Goal: Transaction & Acquisition: Purchase product/service

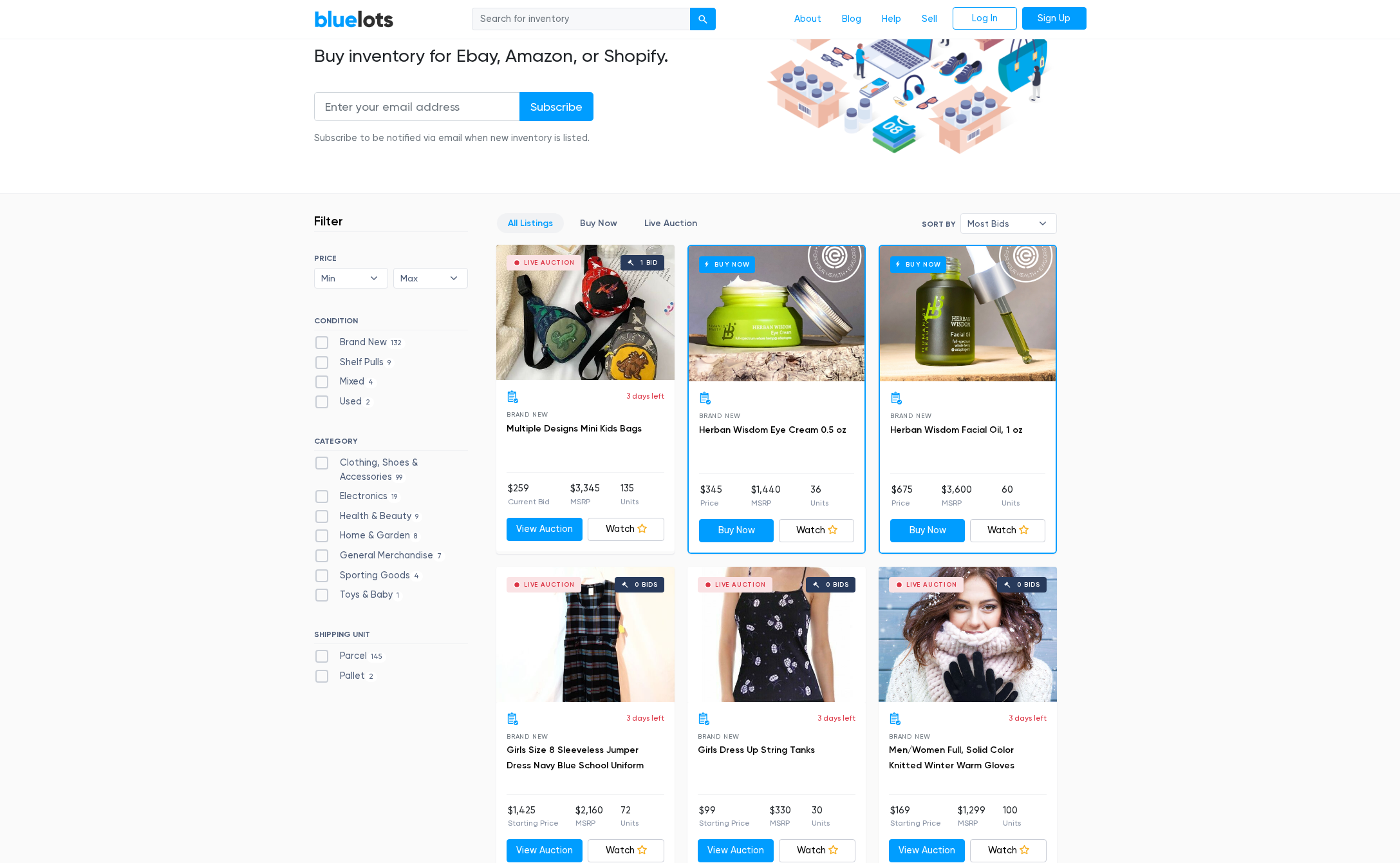
scroll to position [50, 0]
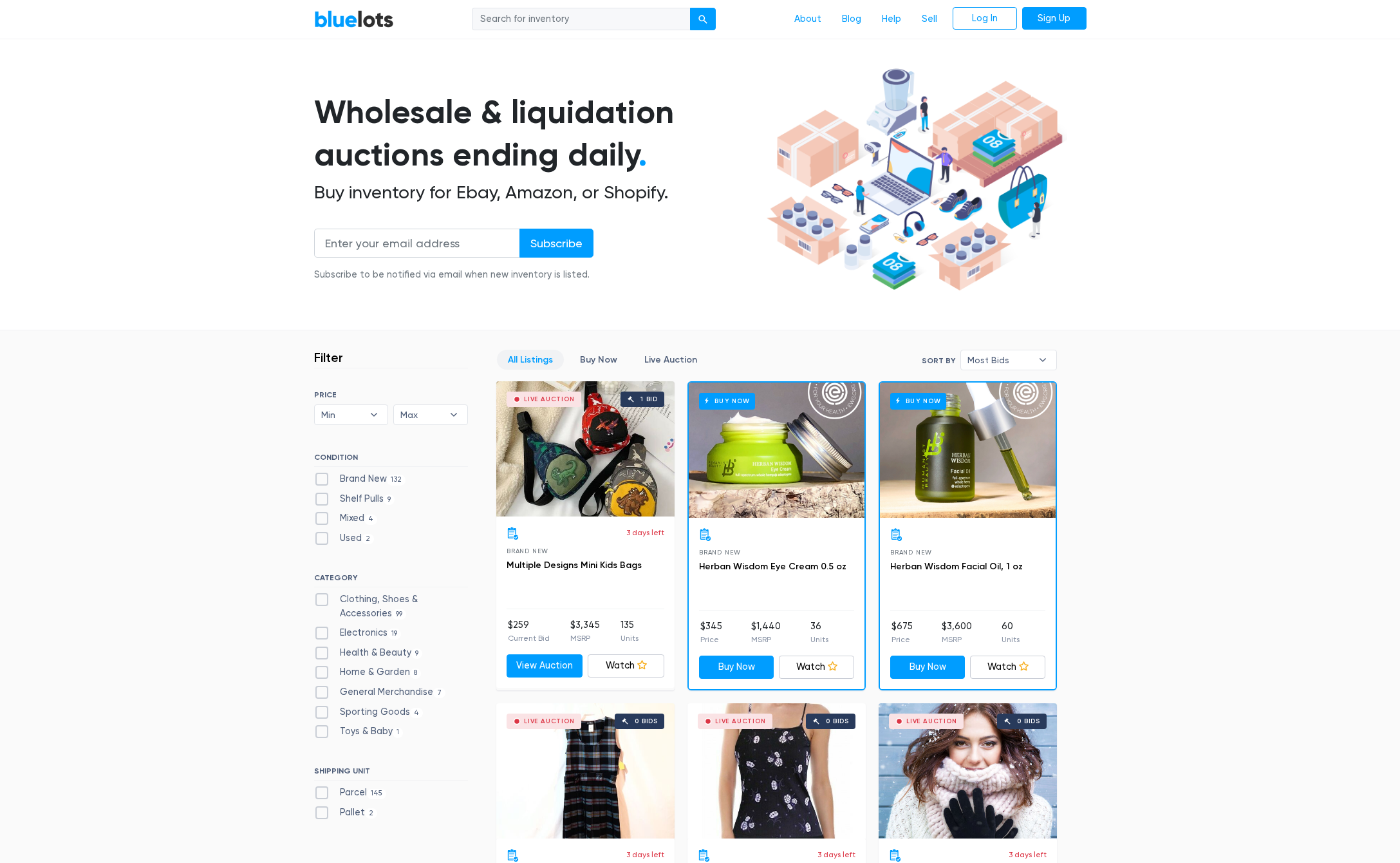
click at [320, 476] on label "Brand New 132" at bounding box center [360, 479] width 92 height 14
click at [320, 476] on New"] "Brand New 132" at bounding box center [318, 476] width 8 height 8
checkbox New"] "true"
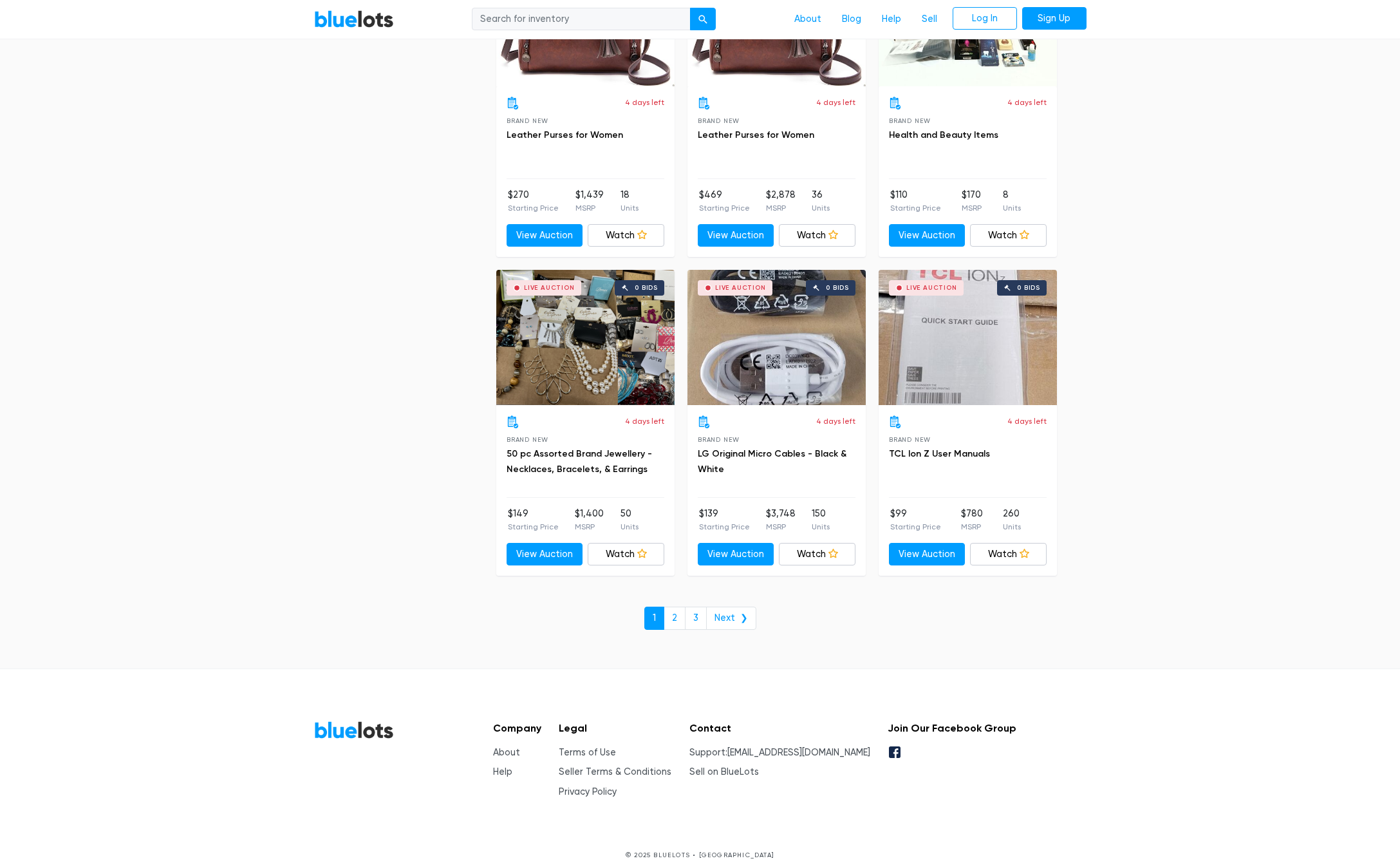
scroll to position [5275, 0]
click at [698, 609] on link "3" at bounding box center [696, 619] width 22 height 23
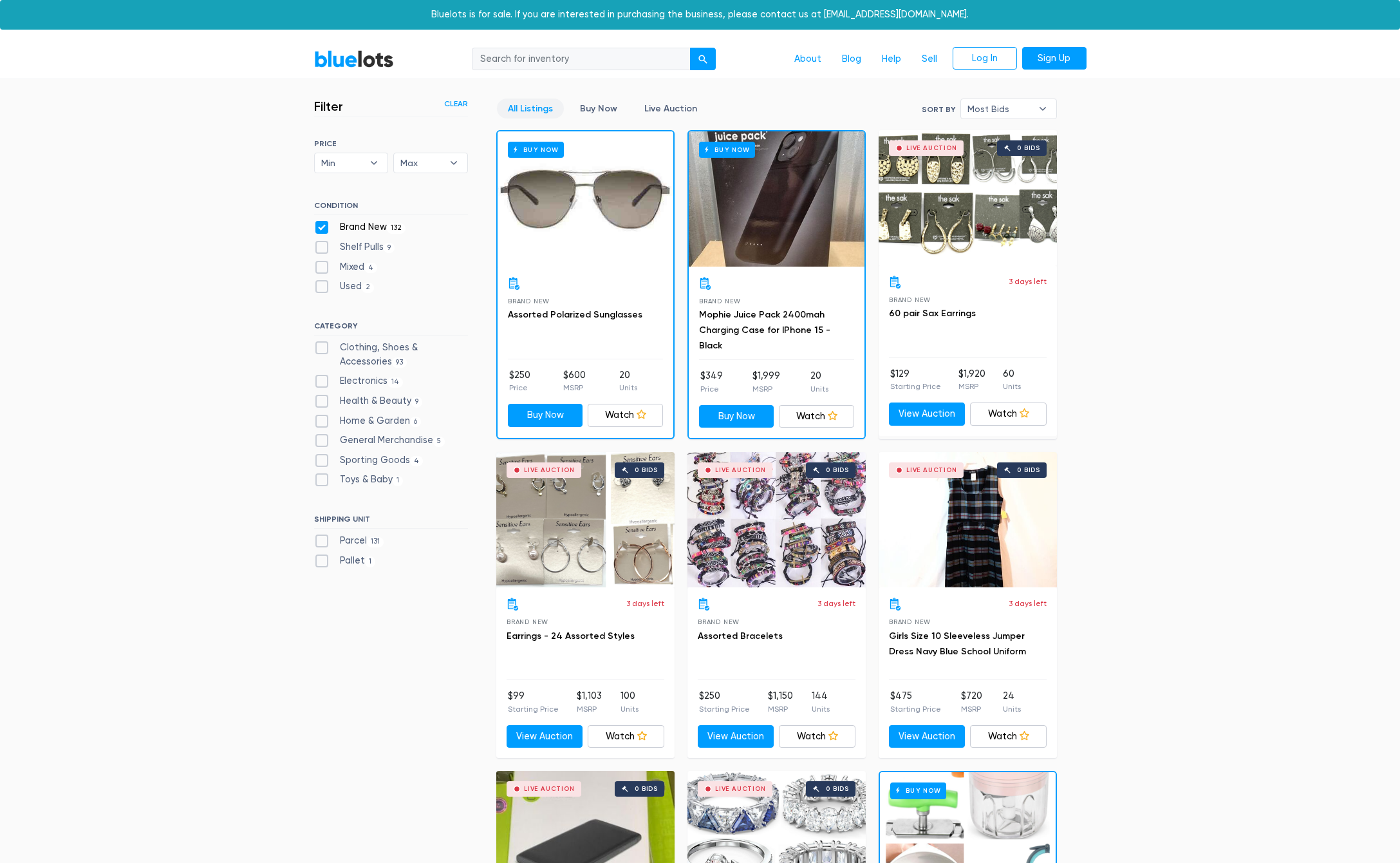
click at [323, 399] on label "Health & Beauty 9" at bounding box center [368, 401] width 109 height 14
click at [323, 399] on Beauty"] "Health & Beauty 9" at bounding box center [318, 398] width 8 height 8
checkbox Beauty"] "true"
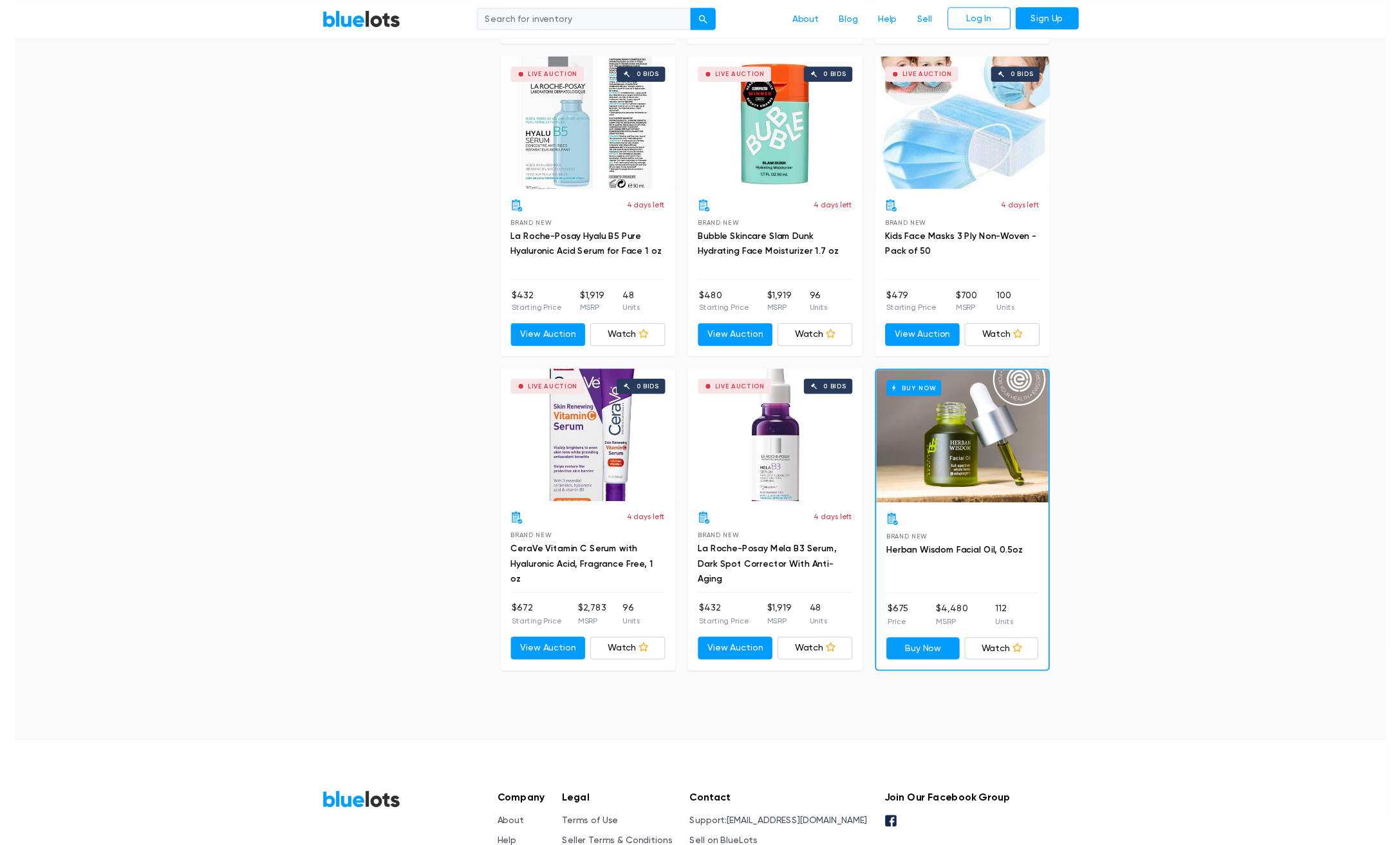
scroll to position [1336, 0]
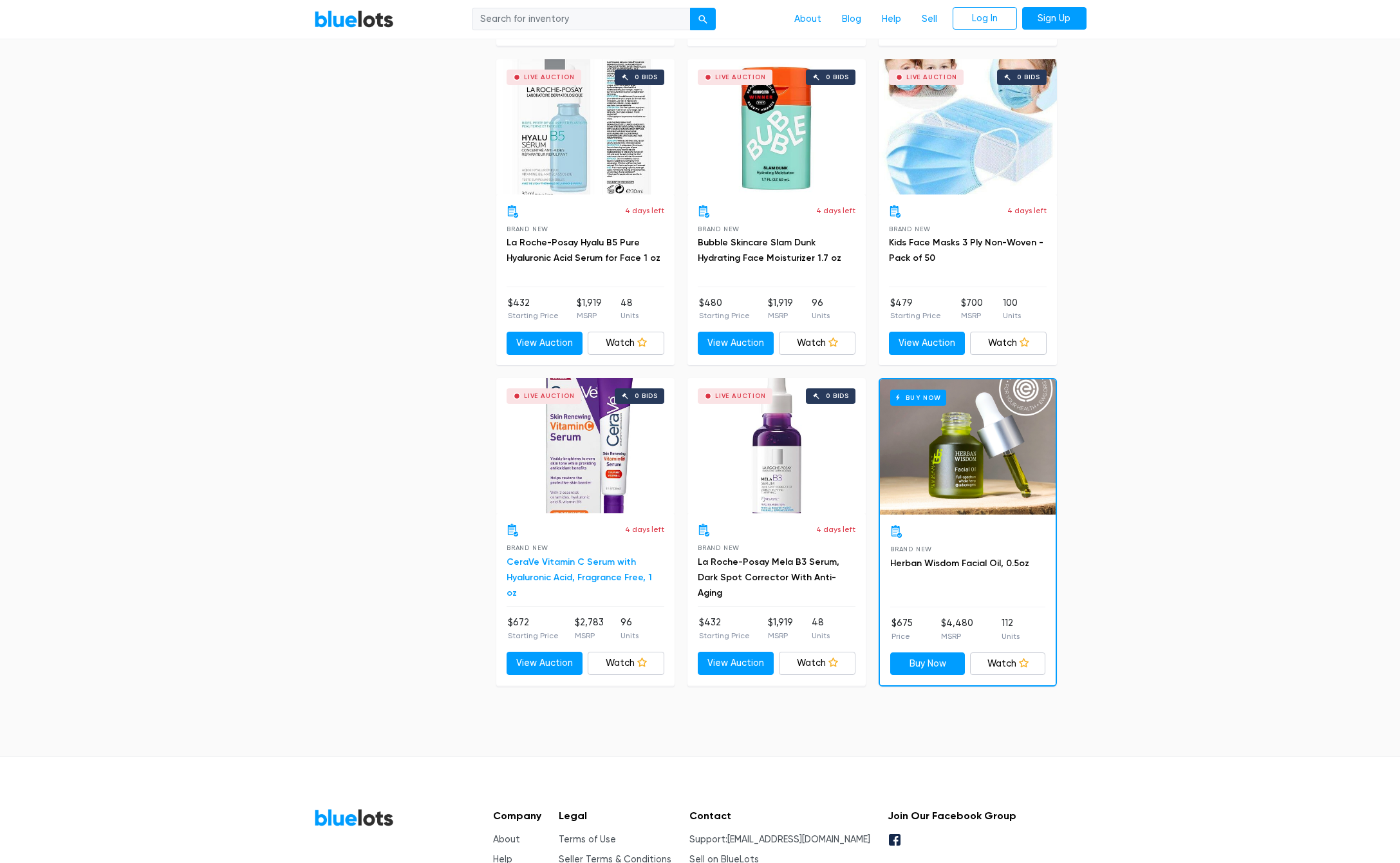
click at [506, 557] on link "CeraVe Vitamin C Serum with Hyaluronic Acid, Fragrance Free, 1 oz" at bounding box center [579, 577] width 145 height 42
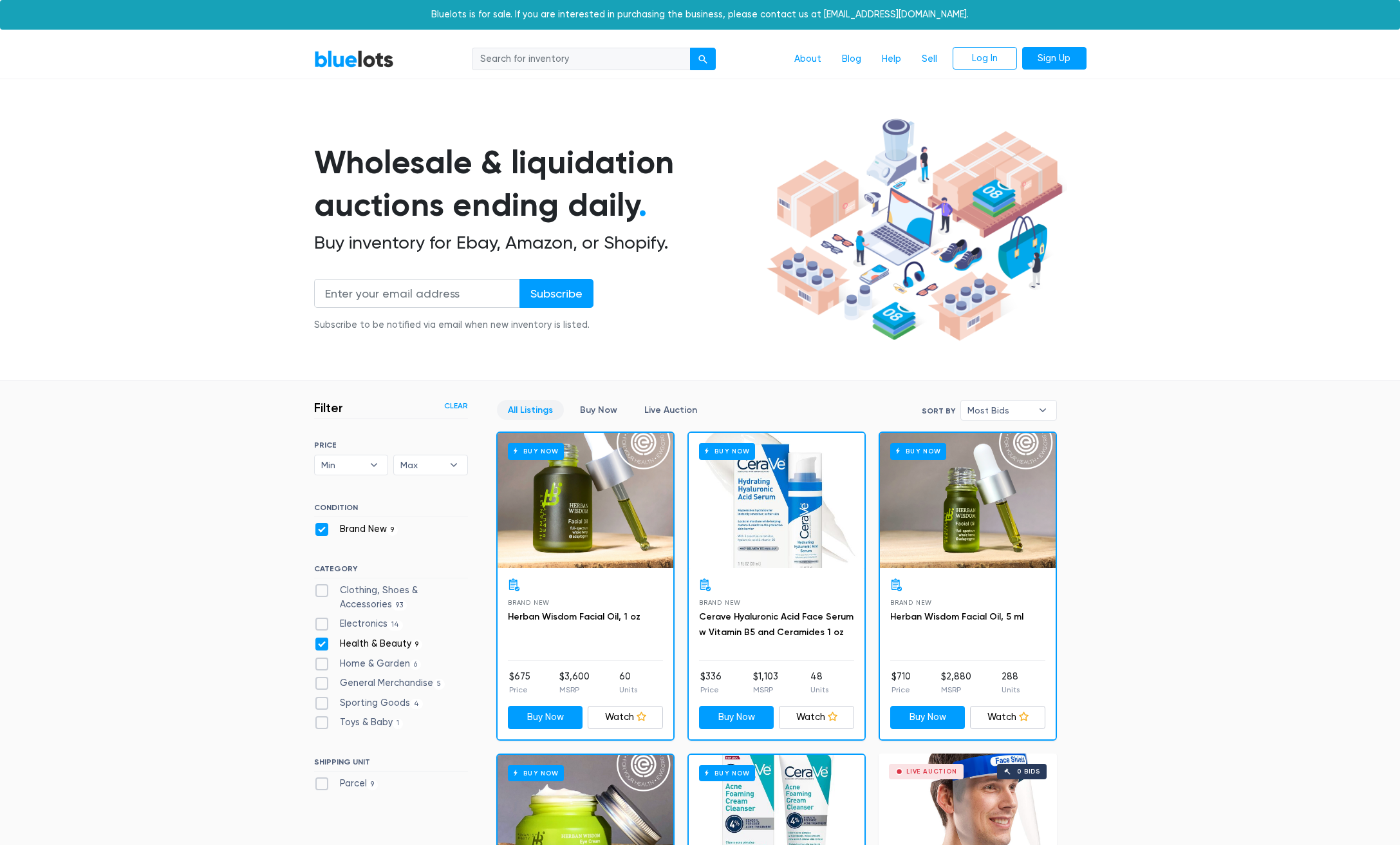
scroll to position [0, 0]
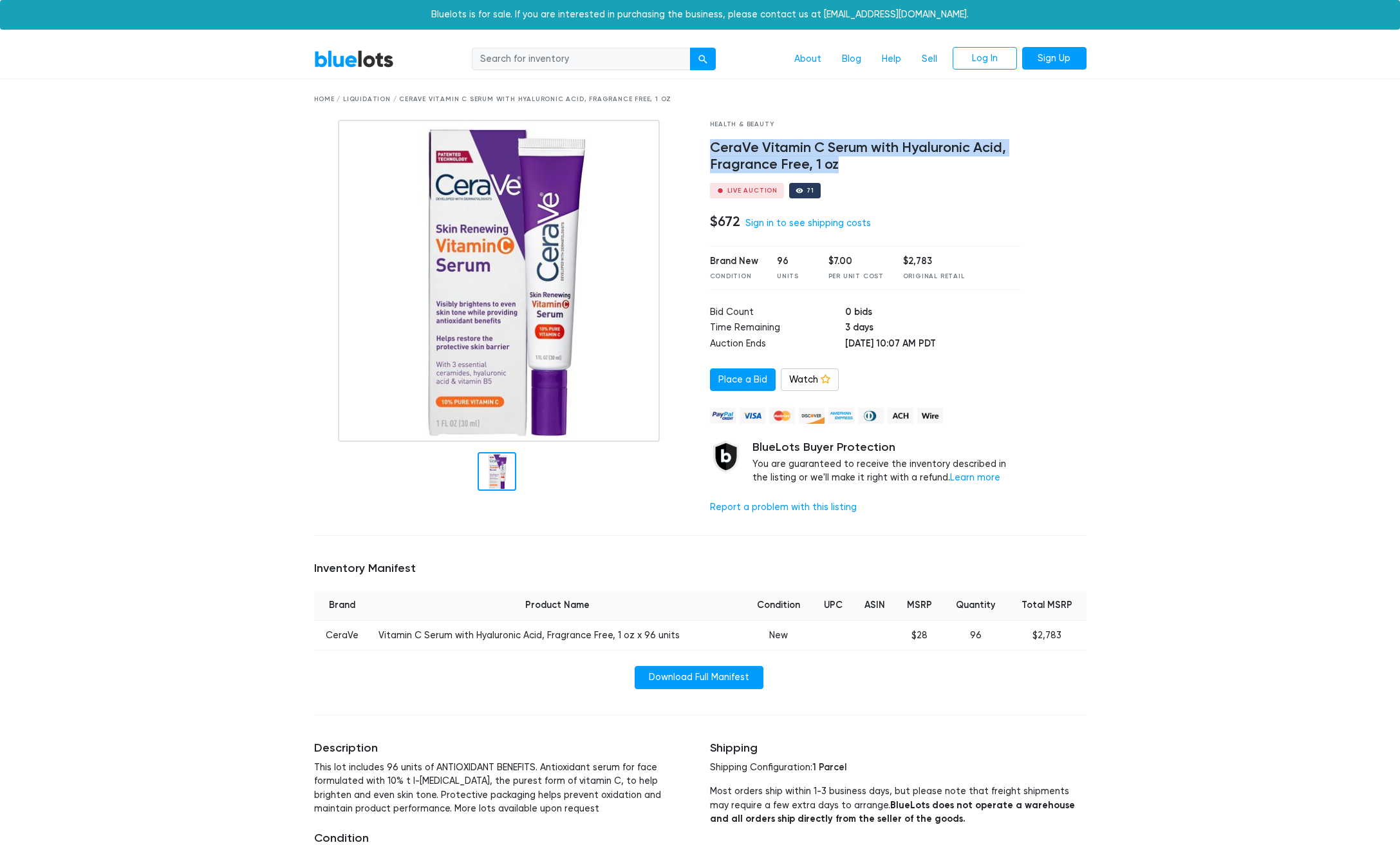
drag, startPoint x: 712, startPoint y: 149, endPoint x: 855, endPoint y: 164, distance: 143.8
click at [855, 164] on h4 "CeraVe Vitamin C Serum with Hyaluronic Acid, Fragrance Free, 1 oz" at bounding box center [865, 156] width 311 height 34
copy h4 "CeraVe Vitamin C Serum with Hyaluronic Acid, Fragrance Free, 1 oz"
